Goal: Navigation & Orientation: Find specific page/section

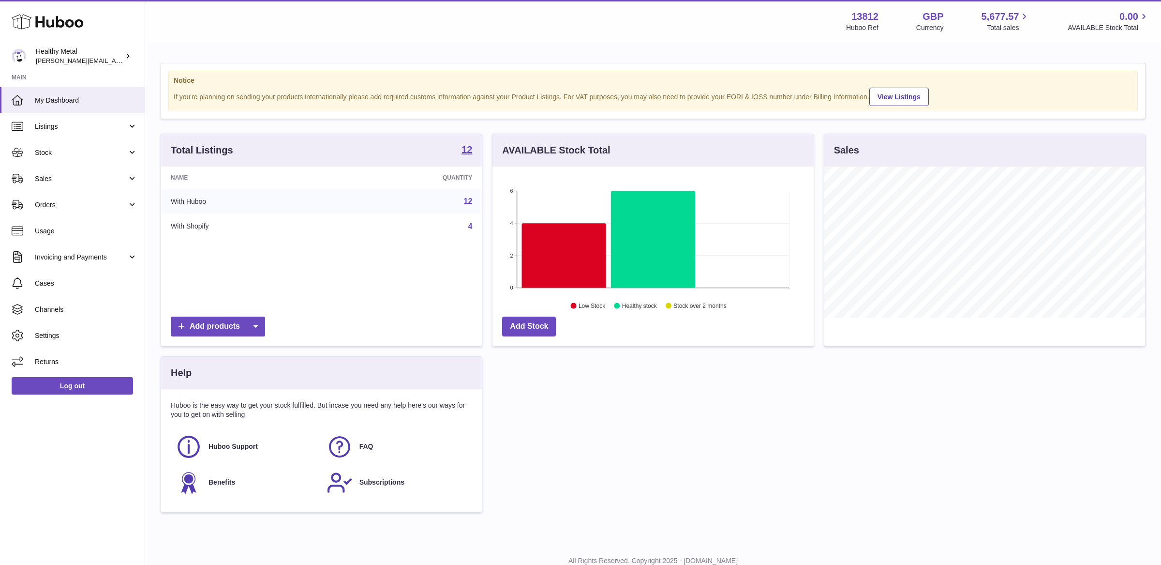
scroll to position [150, 321]
click at [100, 153] on span "Stock" at bounding box center [81, 152] width 92 height 9
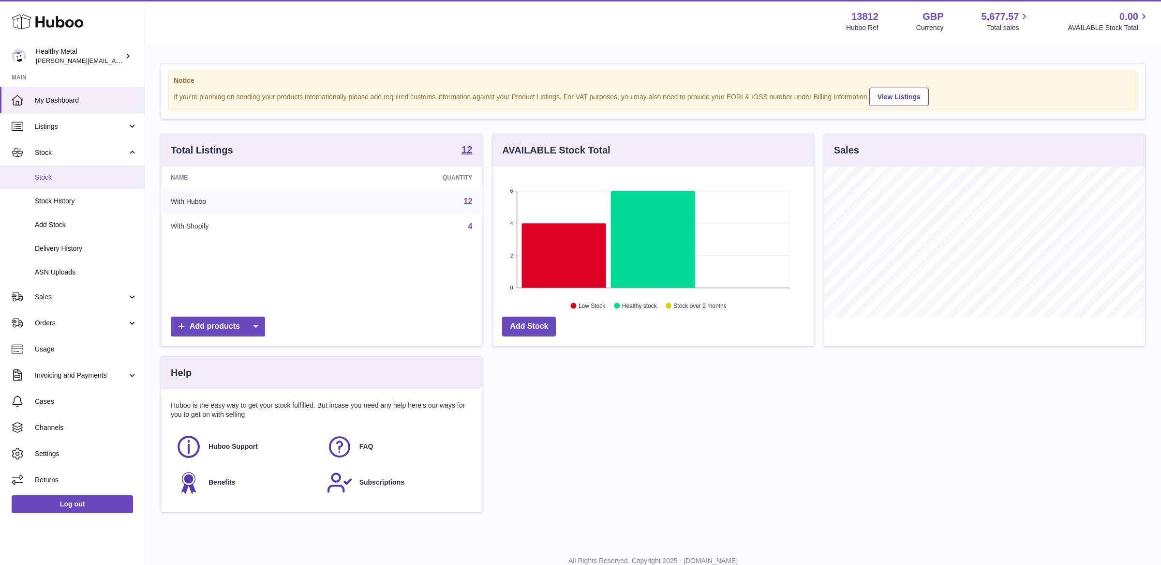
click at [72, 181] on span "Stock" at bounding box center [86, 177] width 103 height 9
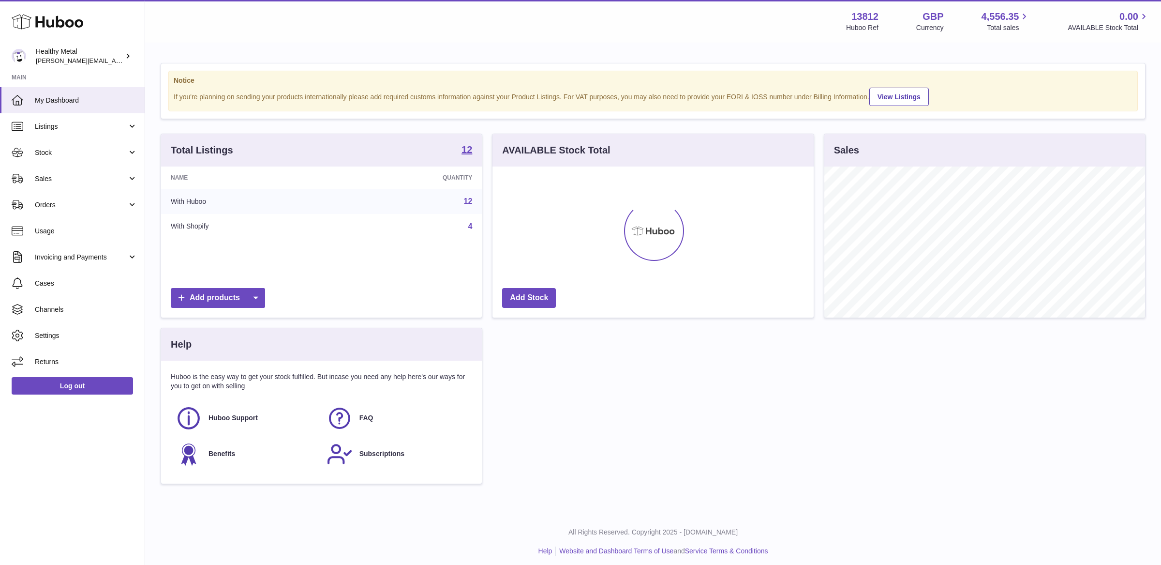
scroll to position [150, 321]
click at [64, 178] on span "Sales" at bounding box center [81, 178] width 92 height 9
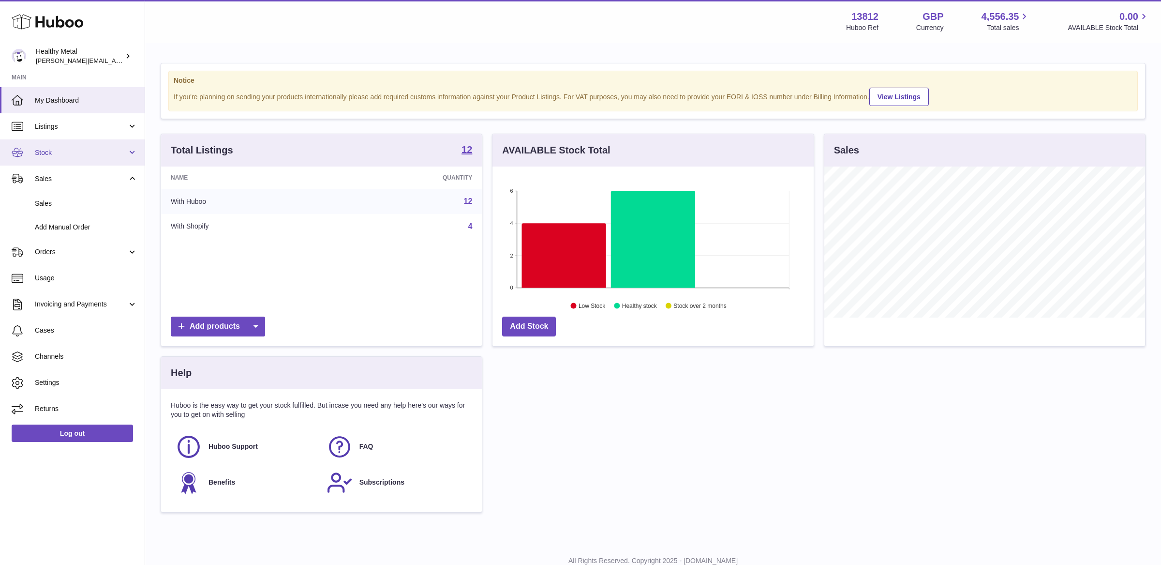
click at [76, 149] on span "Stock" at bounding box center [81, 152] width 92 height 9
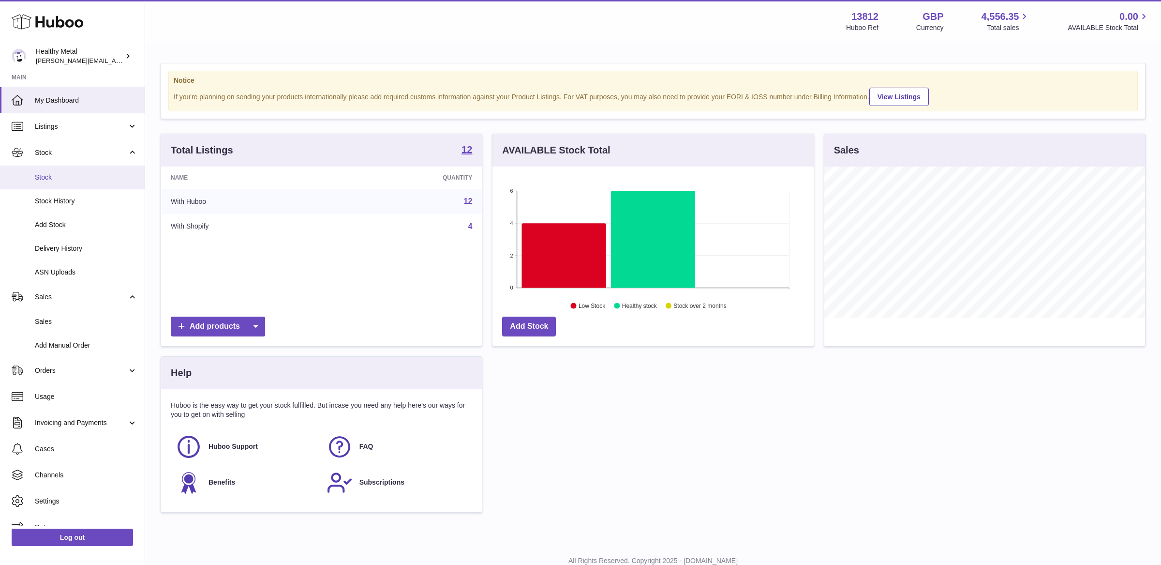
click at [58, 182] on link "Stock" at bounding box center [72, 177] width 145 height 24
